Goal: Transaction & Acquisition: Purchase product/service

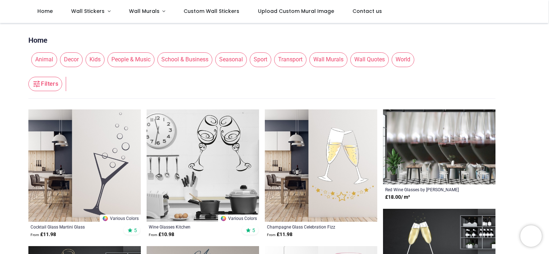
scroll to position [78, 0]
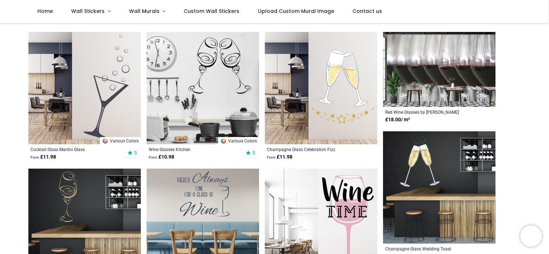
click at [109, 93] on img at bounding box center [84, 88] width 112 height 112
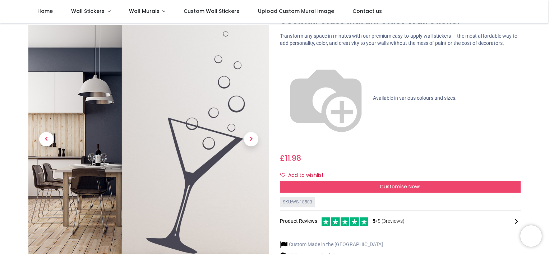
scroll to position [30, 0]
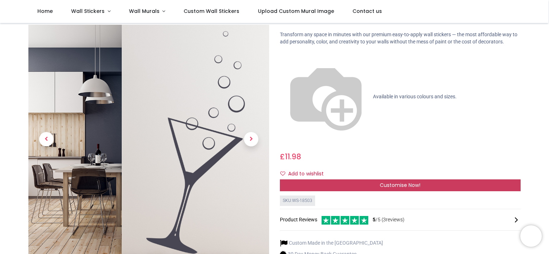
click at [398, 182] on span "Customise Now!" at bounding box center [400, 185] width 41 height 7
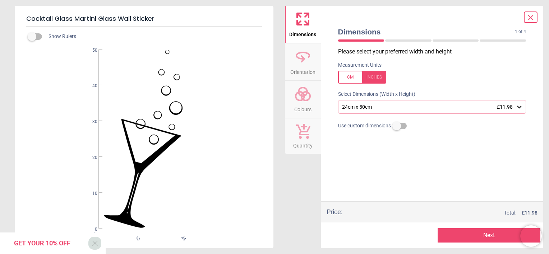
click at [520, 110] on icon at bounding box center [519, 106] width 7 height 7
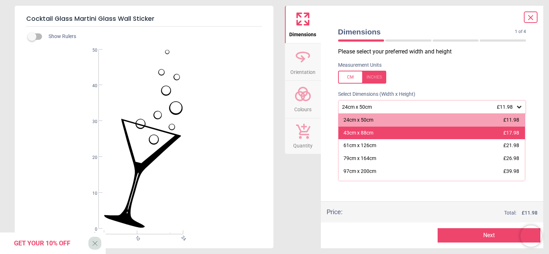
click at [390, 130] on div "43cm x 88cm £17.98" at bounding box center [431, 133] width 187 height 13
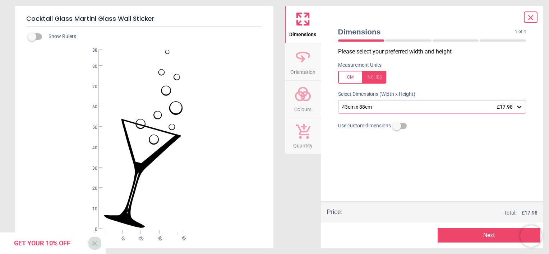
click at [306, 101] on icon at bounding box center [302, 94] width 17 height 17
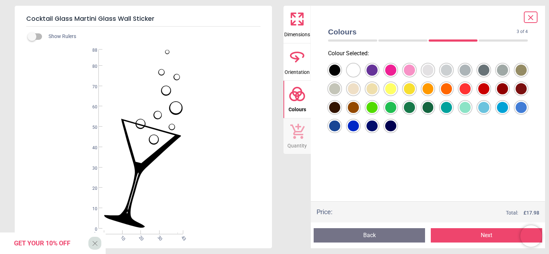
click at [340, 68] on div at bounding box center [334, 70] width 11 height 11
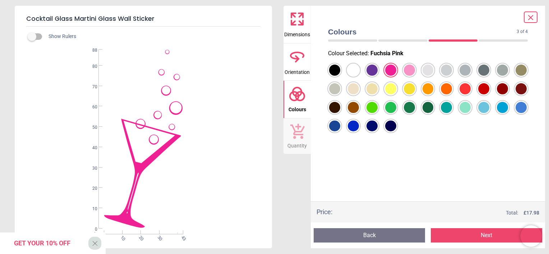
click at [340, 76] on div at bounding box center [334, 70] width 11 height 11
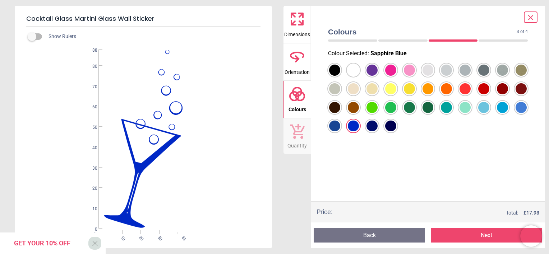
click at [340, 70] on div at bounding box center [334, 70] width 11 height 11
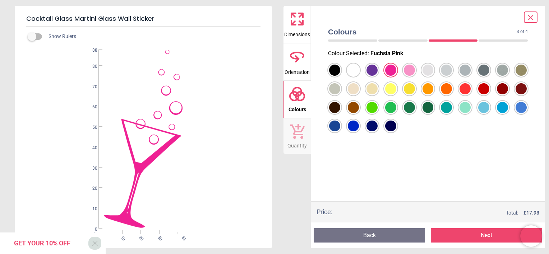
click at [340, 70] on div at bounding box center [334, 70] width 11 height 11
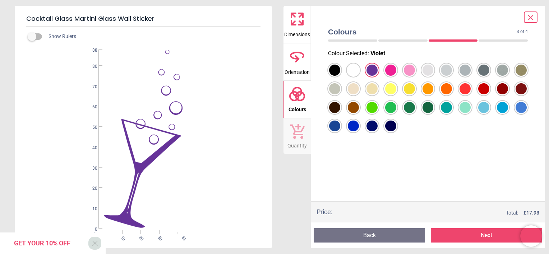
click at [340, 73] on div at bounding box center [334, 70] width 11 height 11
